Goal: Information Seeking & Learning: Learn about a topic

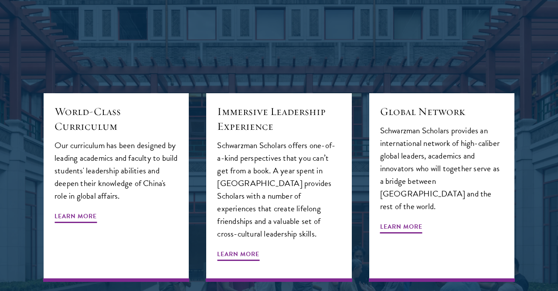
scroll to position [934, 0]
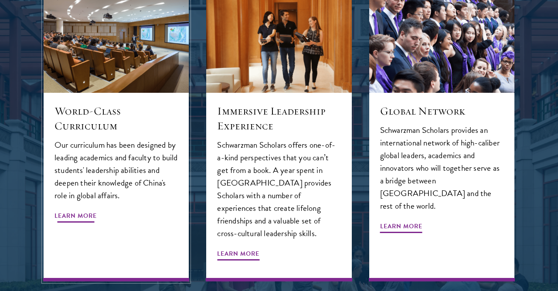
click at [91, 211] on span "Learn More" at bounding box center [76, 218] width 42 height 14
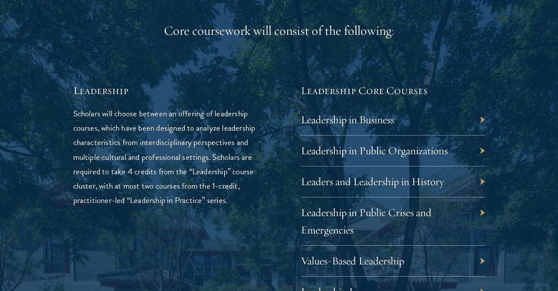
scroll to position [1372, 0]
click at [332, 123] on link "Leadership in Business" at bounding box center [353, 119] width 93 height 14
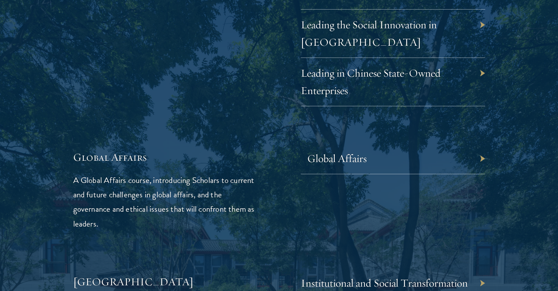
scroll to position [1991, 0]
click at [337, 151] on link "Global Affairs" at bounding box center [336, 158] width 59 height 14
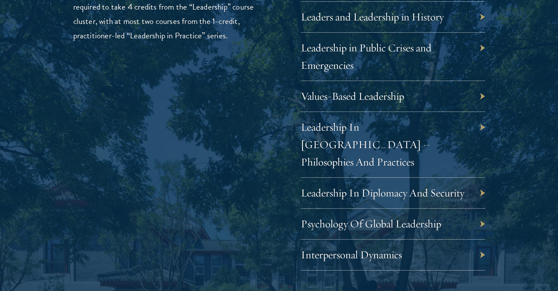
scroll to position [1537, 0]
click at [427, 216] on link "Psychology Of Global Leadership" at bounding box center [377, 223] width 140 height 14
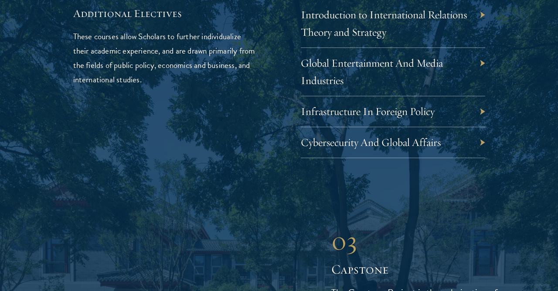
scroll to position [2954, 0]
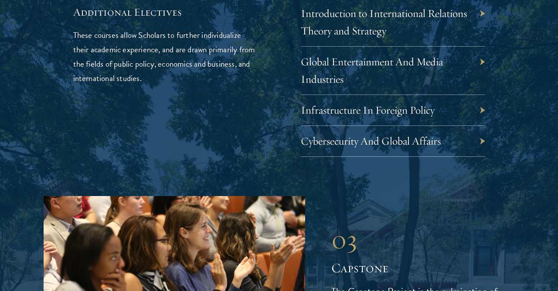
click at [474, 126] on div "Cybersecurity And Global Affairs" at bounding box center [393, 141] width 184 height 31
click at [480, 126] on div "Cybersecurity And Global Affairs" at bounding box center [393, 141] width 184 height 31
click at [400, 134] on link "Cybersecurity And Global Affairs" at bounding box center [377, 141] width 140 height 14
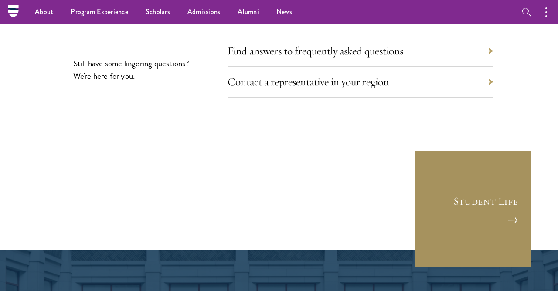
scroll to position [4918, 0]
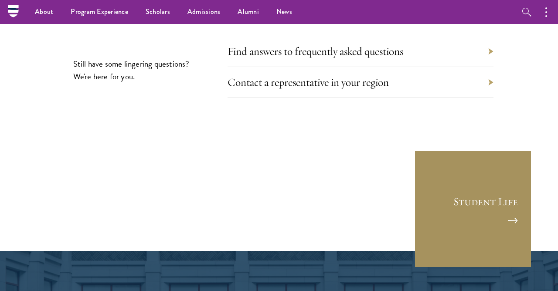
click at [458, 150] on link "Student Life" at bounding box center [473, 209] width 118 height 118
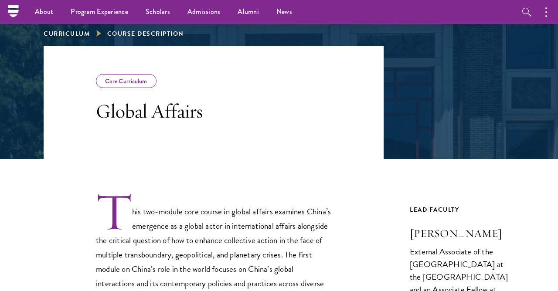
scroll to position [111, 0]
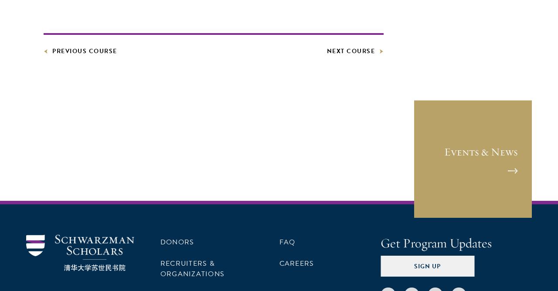
scroll to position [431, 0]
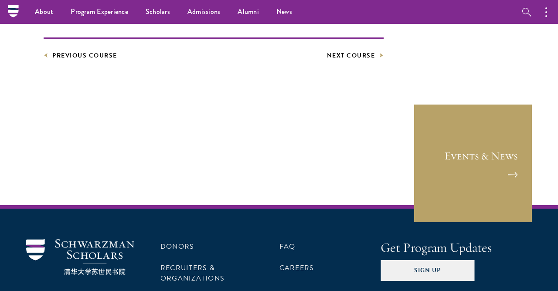
scroll to position [501, 0]
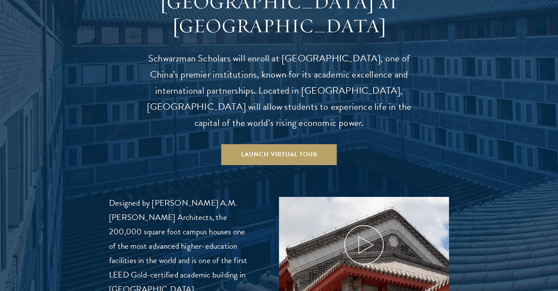
scroll to position [851, 0]
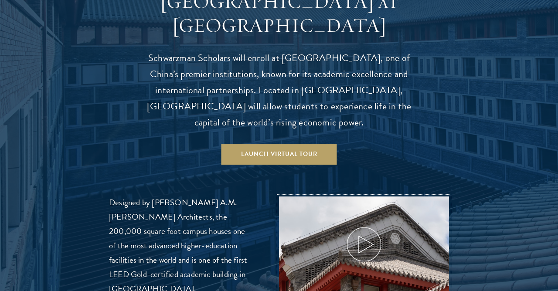
click at [372, 225] on icon at bounding box center [363, 244] width 39 height 39
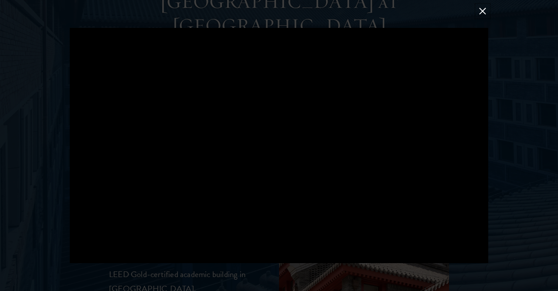
click at [481, 10] on button at bounding box center [482, 11] width 11 height 11
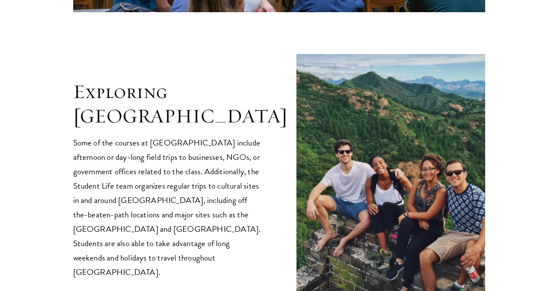
scroll to position [1661, 0]
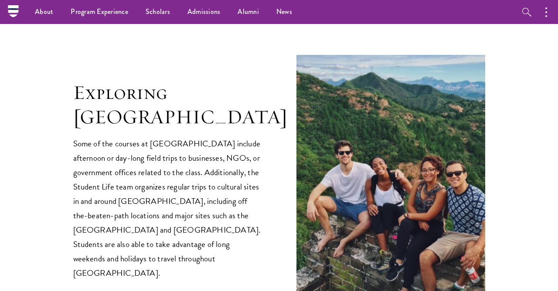
click at [232, 149] on p "Some of the courses at Schwarzman College include afternoon or day-long field t…" at bounding box center [167, 208] width 189 height 144
click at [230, 179] on p "Some of the courses at Schwarzman College include afternoon or day-long field t…" at bounding box center [167, 208] width 189 height 144
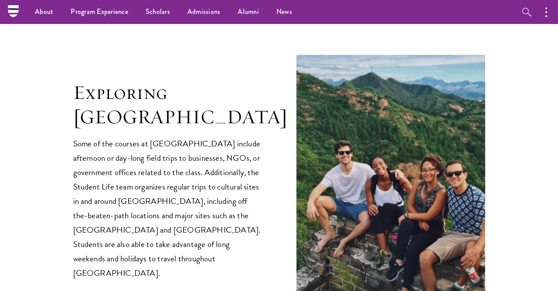
click at [238, 180] on p "Some of the courses at Schwarzman College include afternoon or day-long field t…" at bounding box center [167, 208] width 189 height 144
click at [232, 145] on p "Some of the courses at Schwarzman College include afternoon or day-long field t…" at bounding box center [167, 208] width 189 height 144
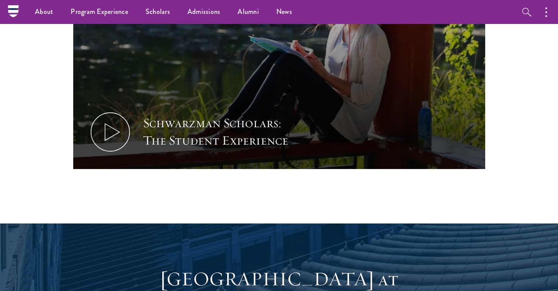
scroll to position [572, 0]
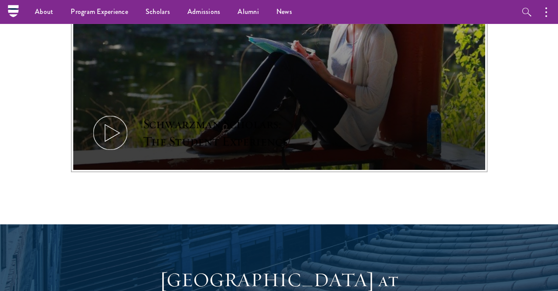
click at [125, 95] on button "Schwarzman Scholars: The Student Experience" at bounding box center [279, 55] width 412 height 232
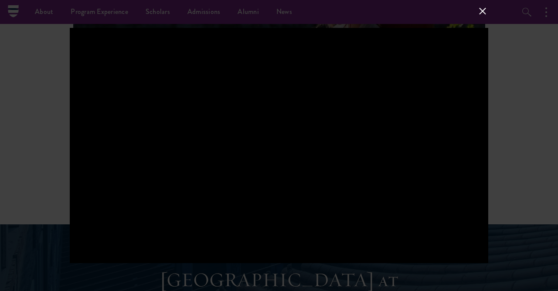
click at [410, 126] on div at bounding box center [279, 145] width 419 height 235
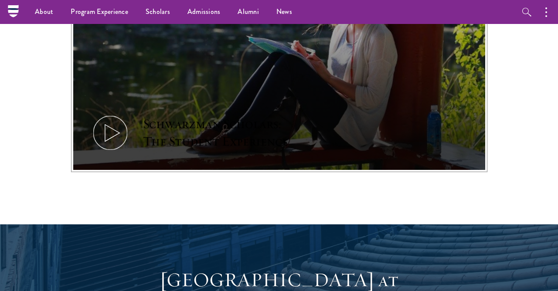
click at [335, 92] on button "Schwarzman Scholars: The Student Experience" at bounding box center [279, 55] width 412 height 232
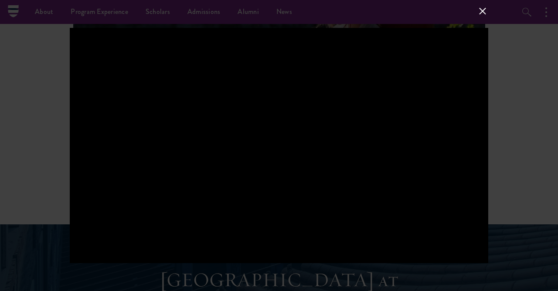
click at [483, 12] on button at bounding box center [482, 11] width 11 height 11
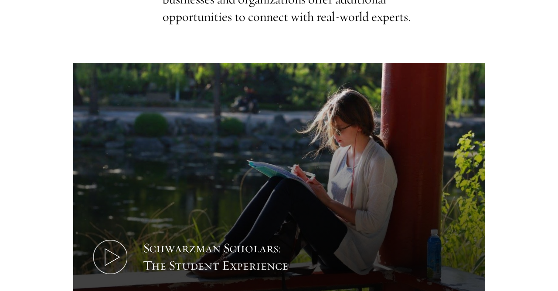
scroll to position [448, 0]
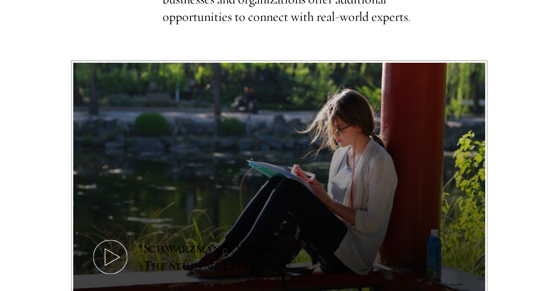
click at [181, 167] on button "Schwarzman Scholars: The Student Experience" at bounding box center [279, 179] width 412 height 232
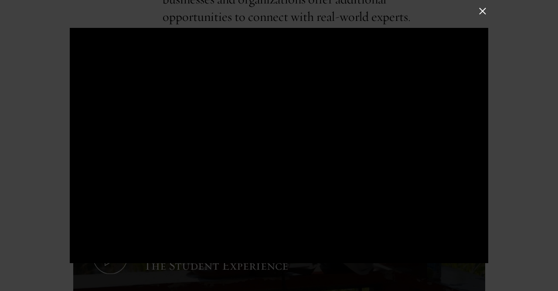
click at [181, 167] on div at bounding box center [279, 145] width 419 height 235
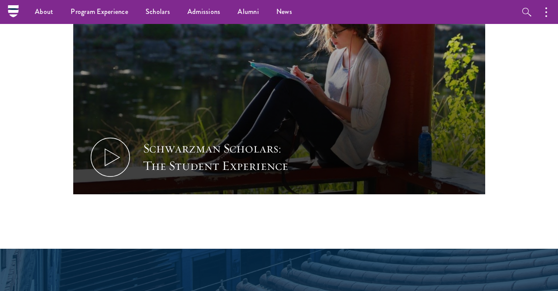
scroll to position [521, 0]
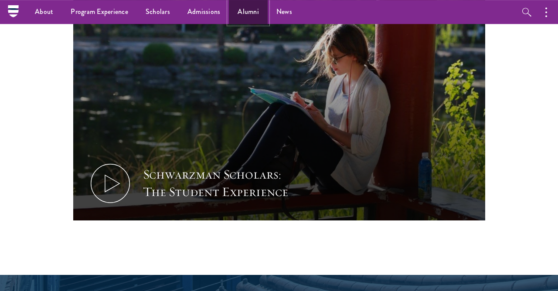
click at [244, 5] on link "Alumni" at bounding box center [248, 12] width 39 height 24
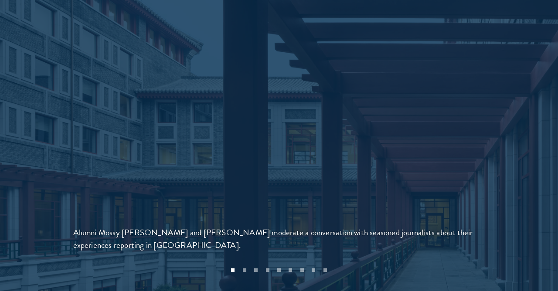
scroll to position [1854, 0]
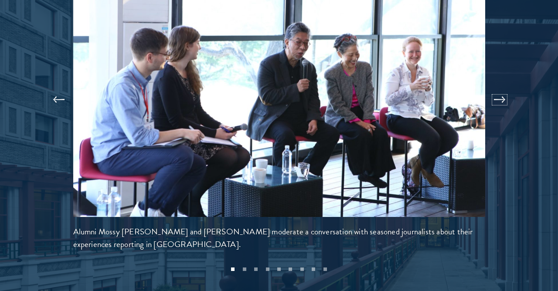
click at [493, 88] on button at bounding box center [499, 100] width 29 height 24
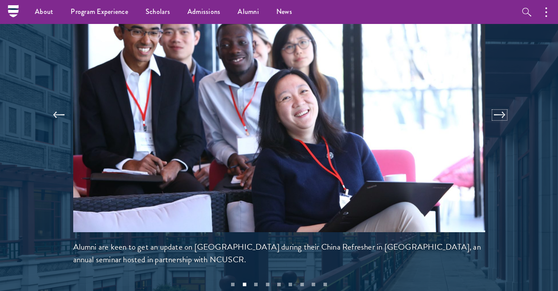
scroll to position [1822, 0]
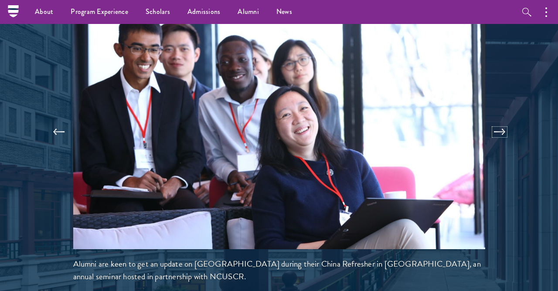
click at [500, 120] on button at bounding box center [499, 132] width 29 height 24
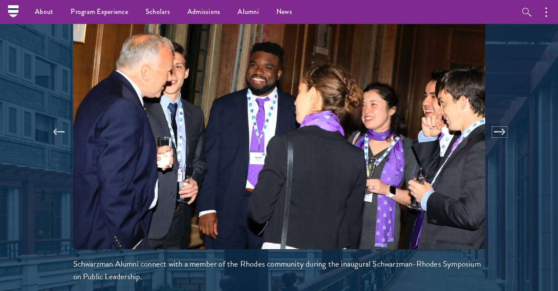
click at [500, 120] on button at bounding box center [499, 132] width 29 height 24
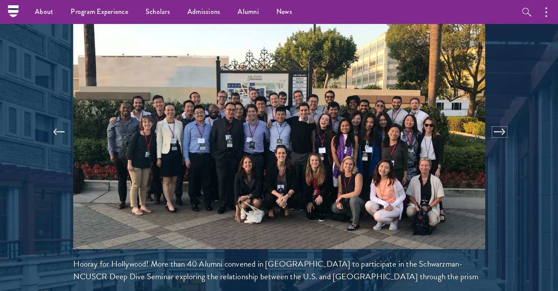
click at [500, 120] on button at bounding box center [499, 132] width 29 height 24
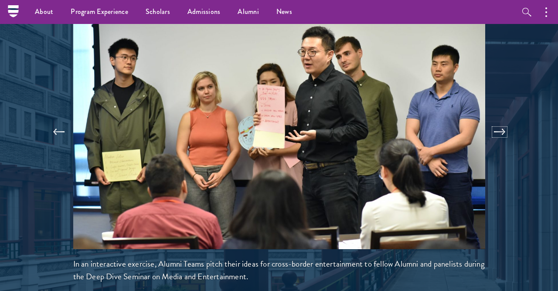
click at [500, 120] on button at bounding box center [499, 132] width 29 height 24
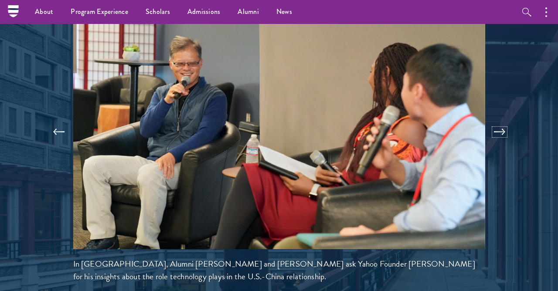
click at [500, 120] on button at bounding box center [499, 132] width 29 height 24
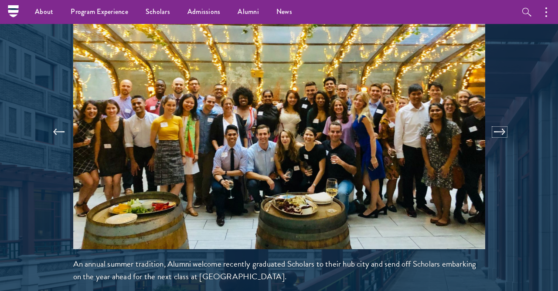
click at [500, 120] on button at bounding box center [499, 132] width 29 height 24
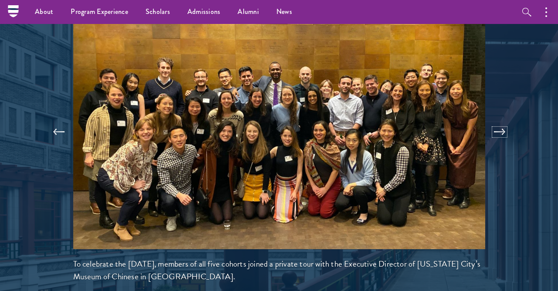
click at [500, 120] on button at bounding box center [499, 132] width 29 height 24
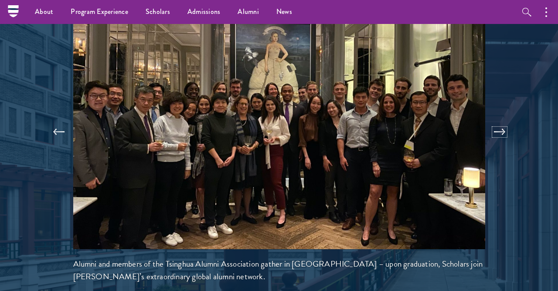
click at [500, 120] on button at bounding box center [499, 132] width 29 height 24
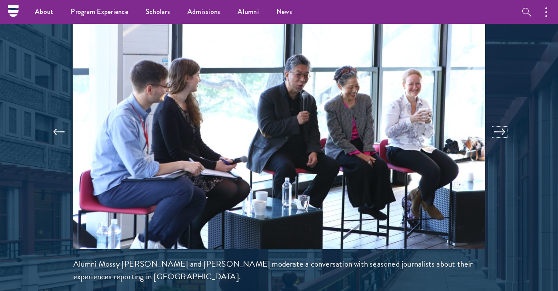
click at [500, 120] on button at bounding box center [499, 132] width 29 height 24
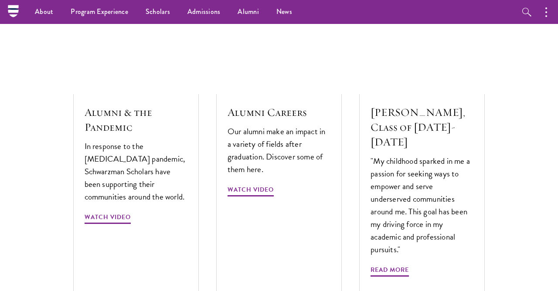
scroll to position [2588, 0]
